Goal: Task Accomplishment & Management: Manage account settings

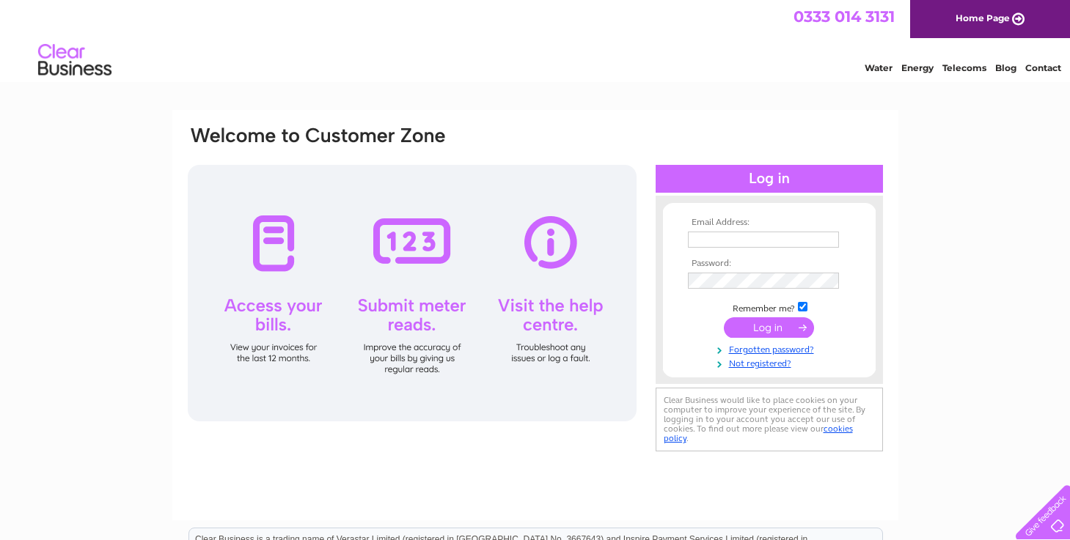
type input "mandbcambs@btinternet.com"
click at [271, 240] on div at bounding box center [412, 293] width 449 height 257
click at [268, 352] on div at bounding box center [412, 293] width 449 height 257
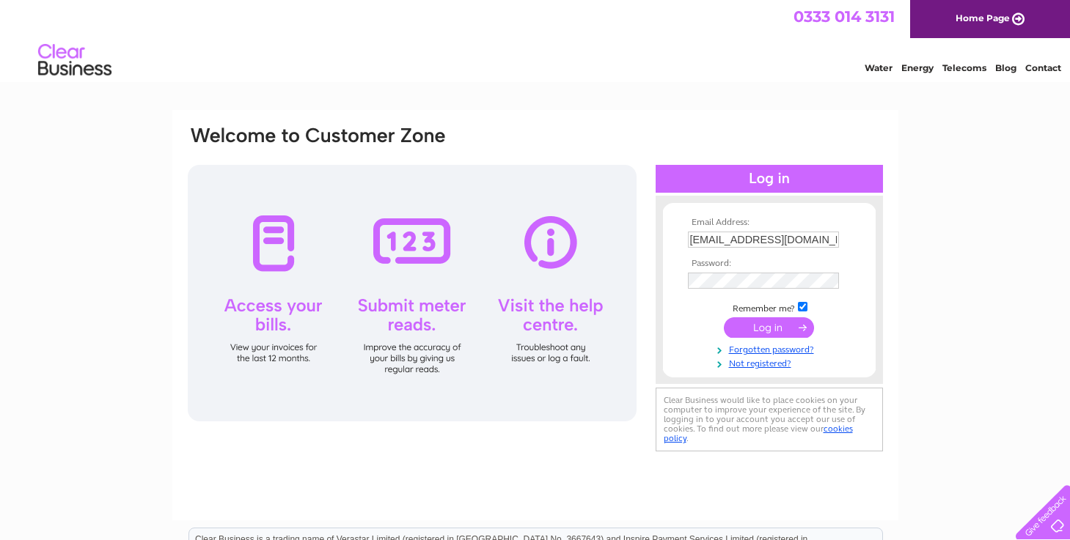
click at [776, 333] on input "submit" at bounding box center [769, 327] width 90 height 21
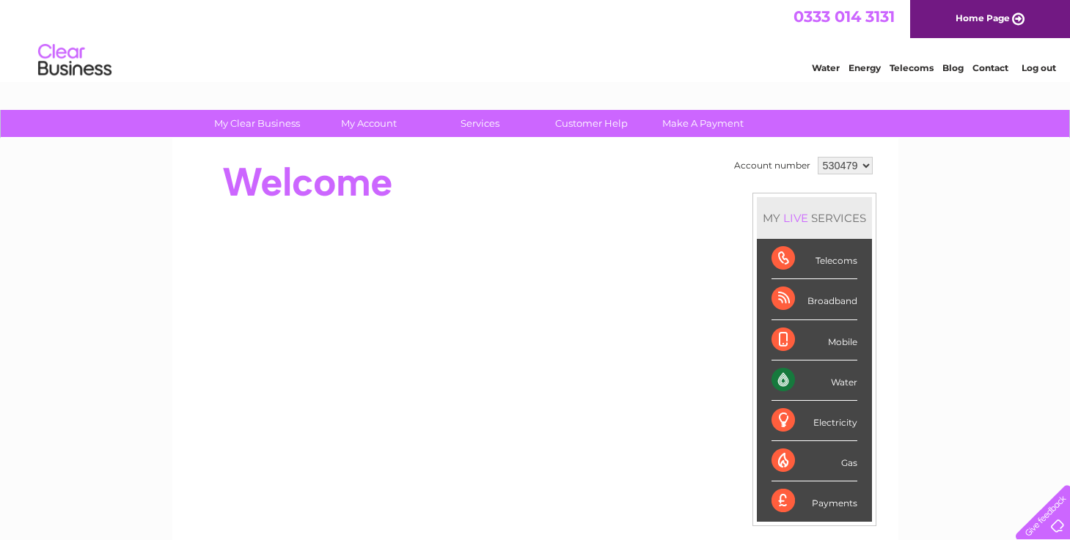
drag, startPoint x: 1073, startPoint y: 150, endPoint x: 1056, endPoint y: 100, distance: 52.2
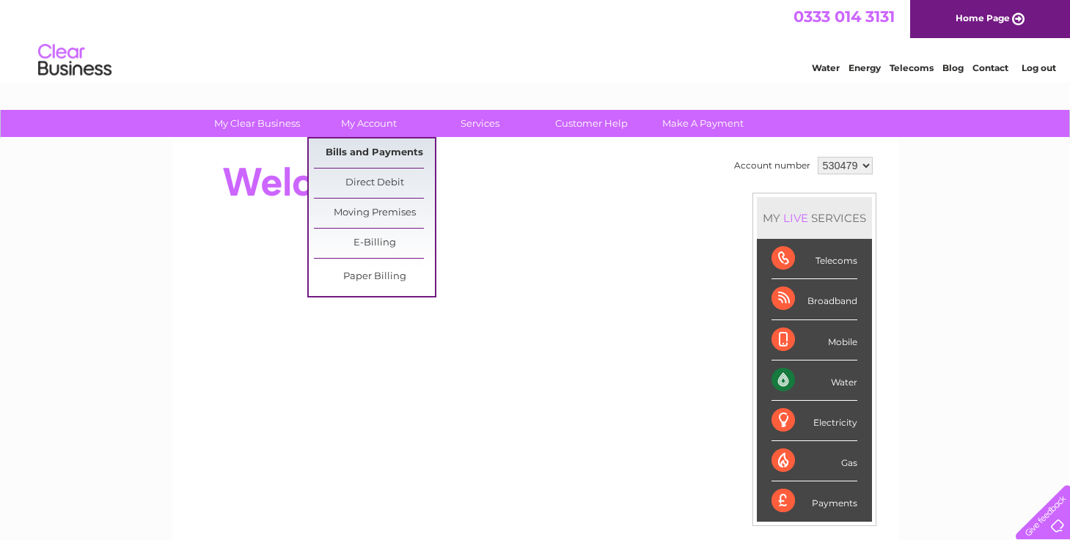
click at [370, 158] on link "Bills and Payments" at bounding box center [374, 153] width 121 height 29
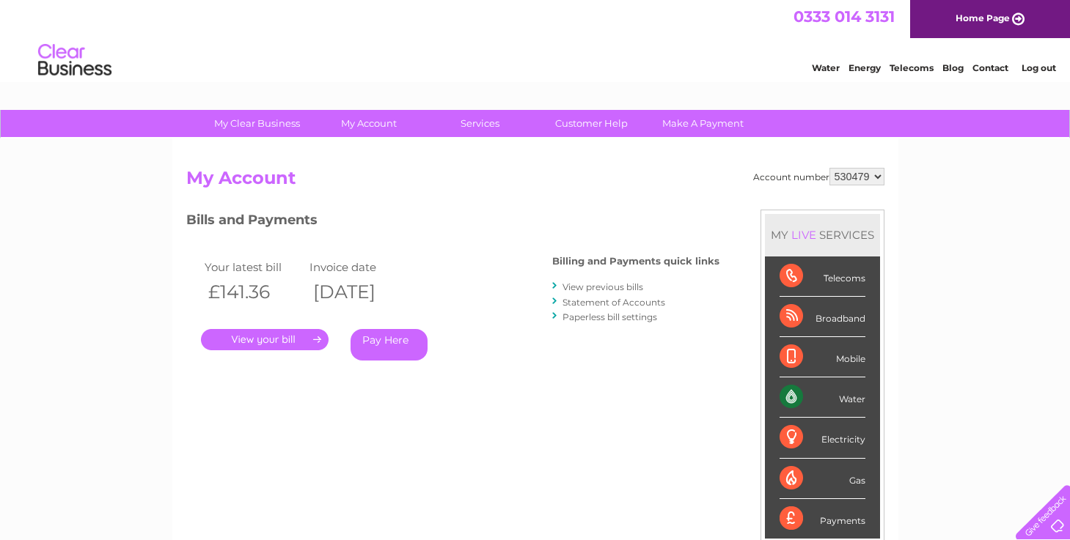
click at [257, 339] on link "." at bounding box center [265, 339] width 128 height 21
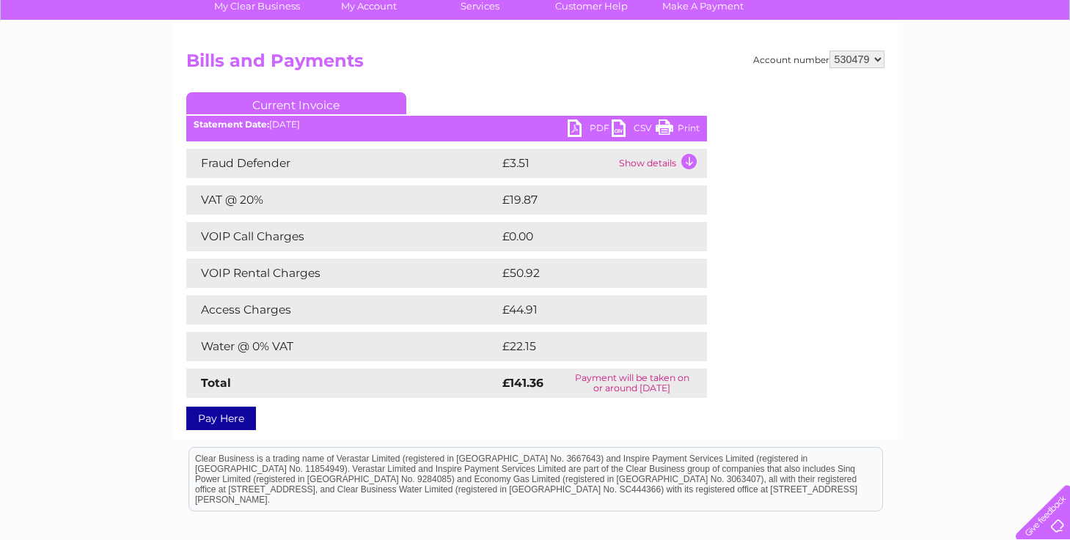
scroll to position [114, 0]
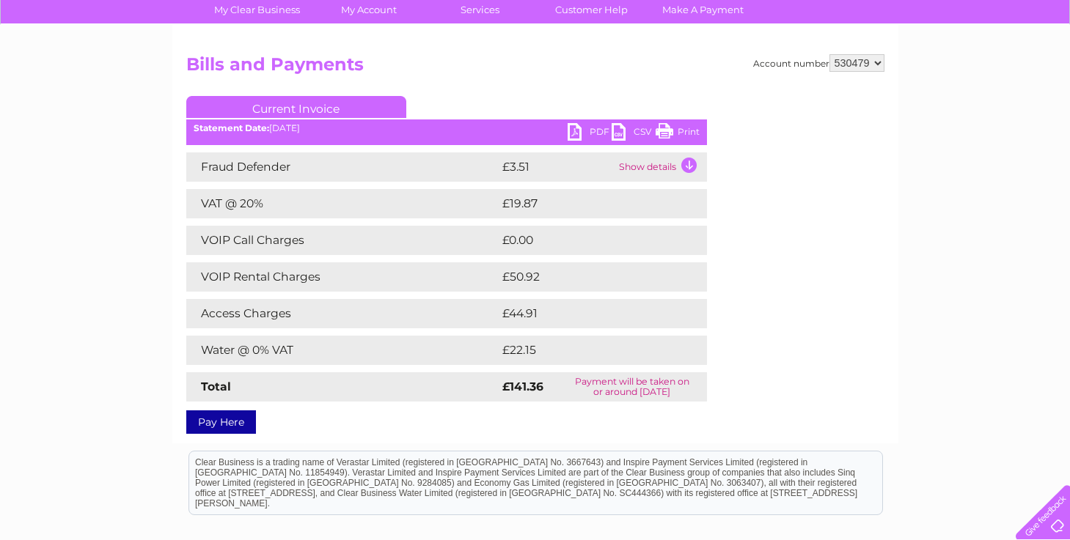
click at [312, 108] on link "Current Invoice" at bounding box center [296, 107] width 220 height 22
drag, startPoint x: 312, startPoint y: 108, endPoint x: 500, endPoint y: 94, distance: 188.9
click at [500, 94] on div "Account number 530479 Bills and Payments Current Invoice PDF CSV Print" at bounding box center [535, 241] width 698 height 375
click at [575, 130] on link "PDF" at bounding box center [589, 133] width 44 height 21
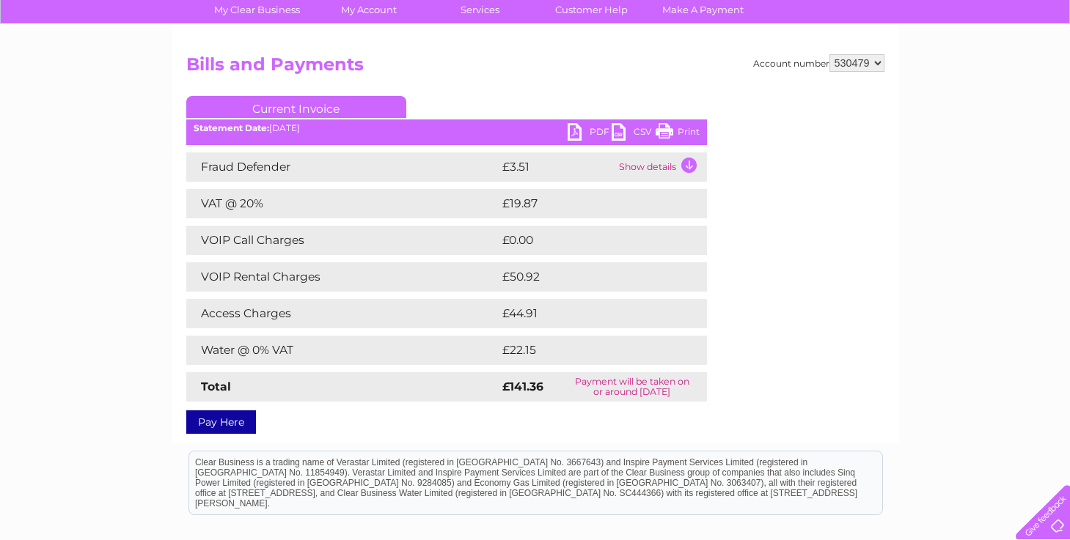
click at [575, 130] on link "PDF" at bounding box center [589, 133] width 44 height 21
